Goal: Find specific page/section: Find specific page/section

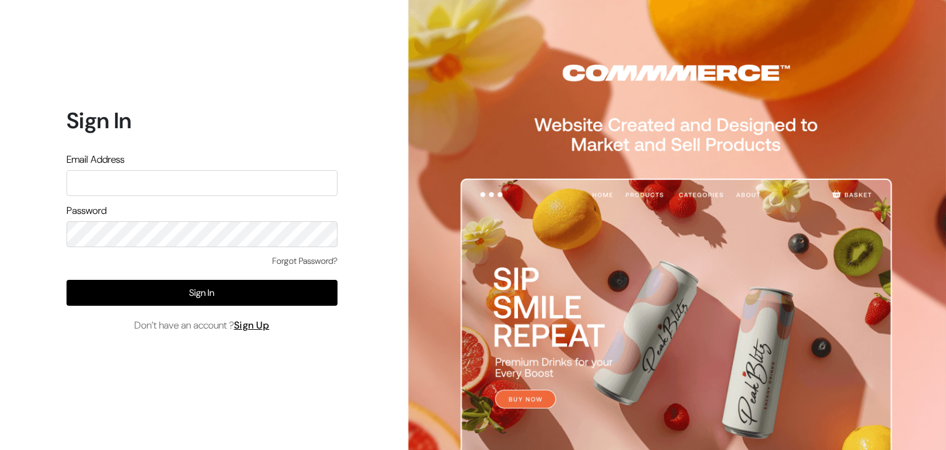
click at [185, 176] on input "text" at bounding box center [202, 183] width 271 height 26
type input "rahulk@outdoinc.com"
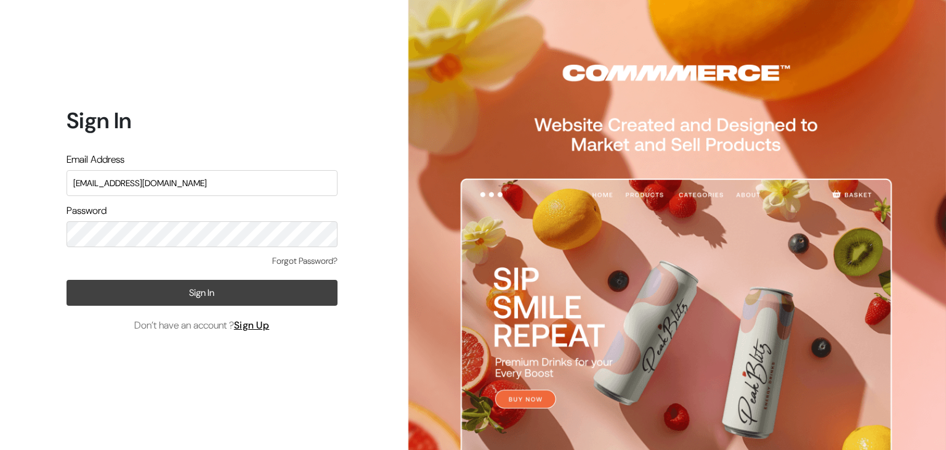
click at [119, 293] on button "Sign In" at bounding box center [202, 293] width 271 height 26
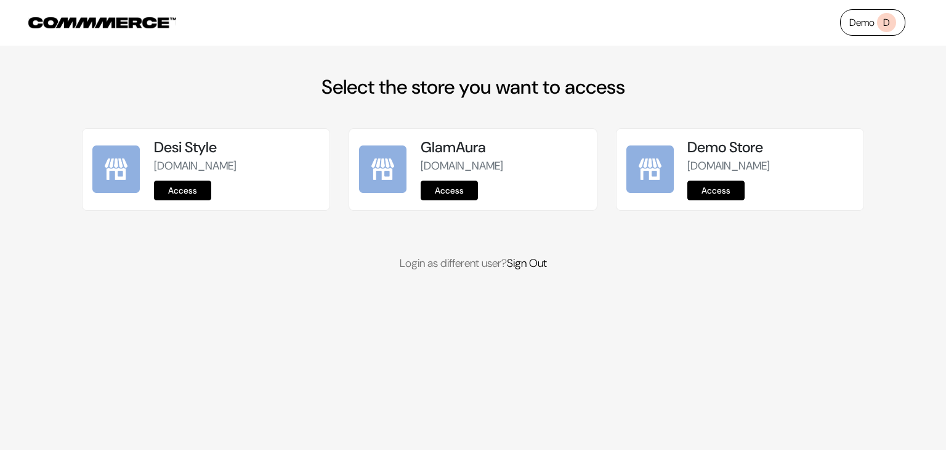
click at [719, 198] on link "Access" at bounding box center [715, 190] width 57 height 20
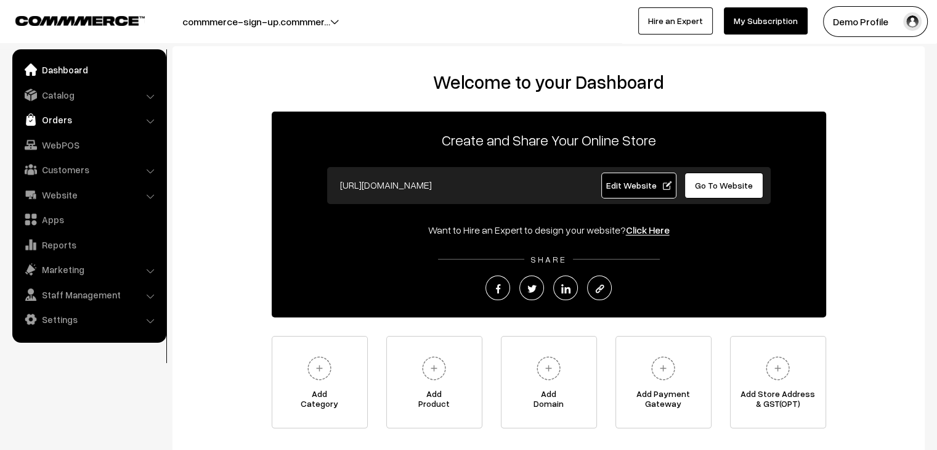
click at [52, 119] on link "Orders" at bounding box center [88, 119] width 147 height 22
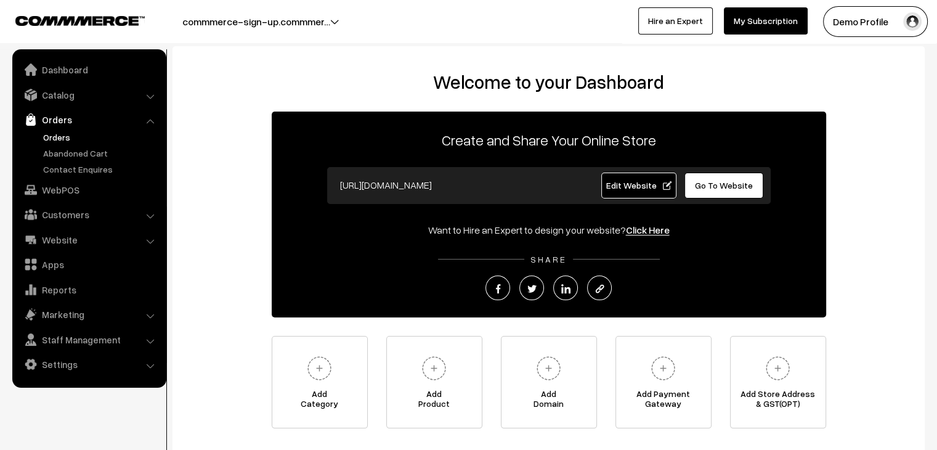
click at [65, 136] on link "Orders" at bounding box center [101, 137] width 122 height 13
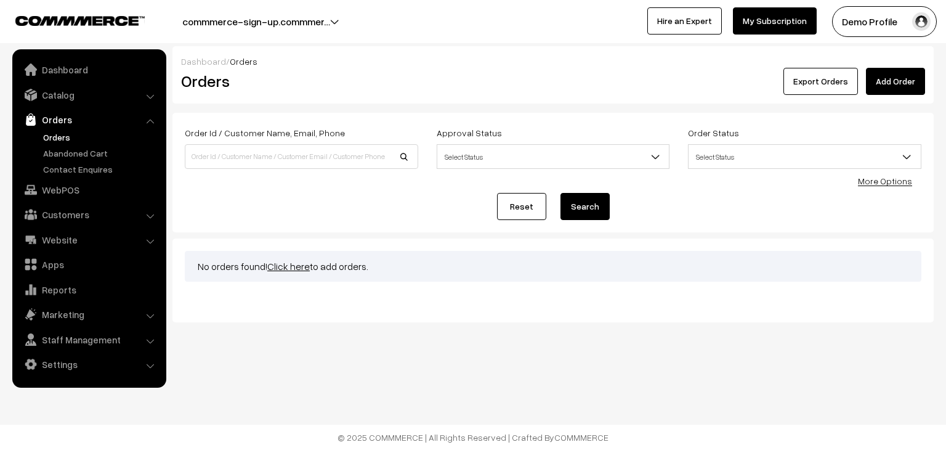
click at [281, 266] on link "Click here" at bounding box center [288, 266] width 43 height 12
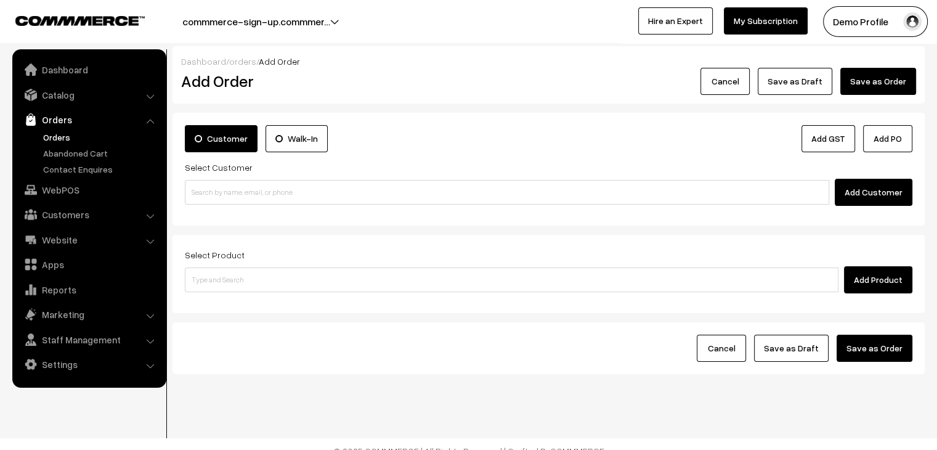
click at [59, 134] on link "Orders" at bounding box center [101, 137] width 122 height 13
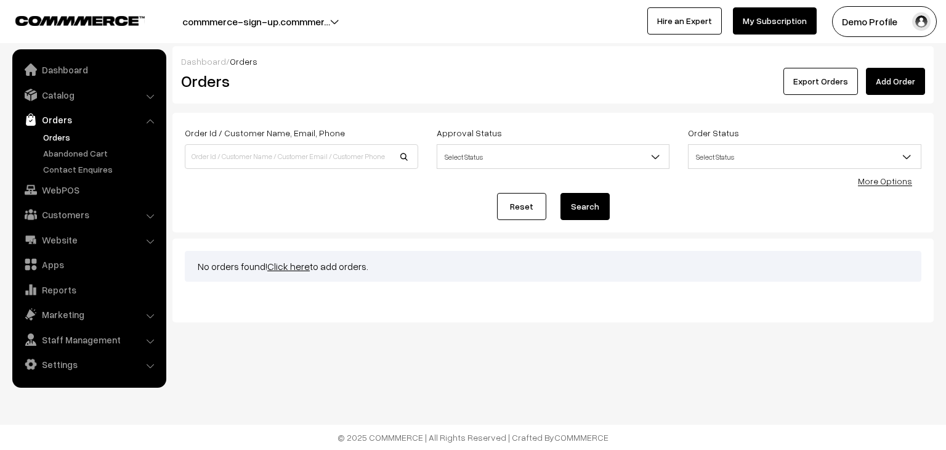
click at [59, 124] on link "Orders" at bounding box center [88, 119] width 147 height 22
click at [61, 121] on link "Orders" at bounding box center [88, 119] width 147 height 22
click at [66, 144] on ul "Orders" at bounding box center [89, 153] width 148 height 45
click at [67, 139] on link "Orders" at bounding box center [101, 137] width 122 height 13
click at [83, 73] on link "Dashboard" at bounding box center [88, 70] width 147 height 22
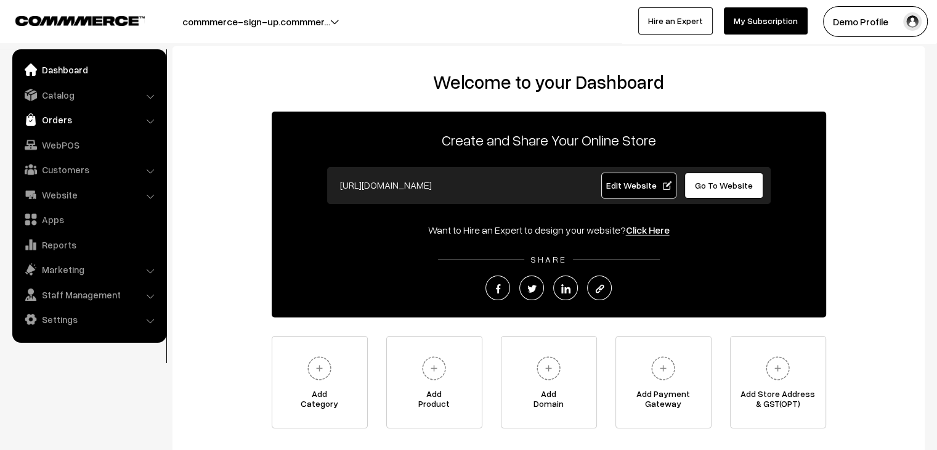
click at [56, 122] on link "Orders" at bounding box center [88, 119] width 147 height 22
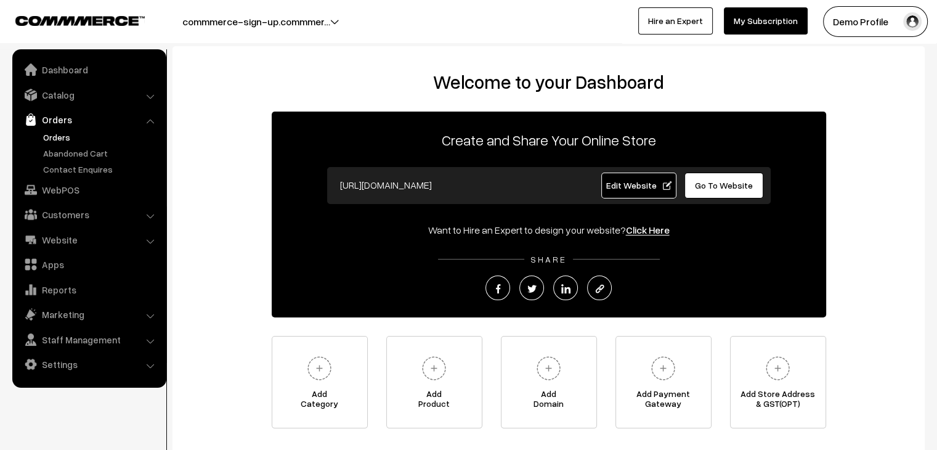
click at [57, 136] on link "Orders" at bounding box center [101, 137] width 122 height 13
